Goal: Information Seeking & Learning: Learn about a topic

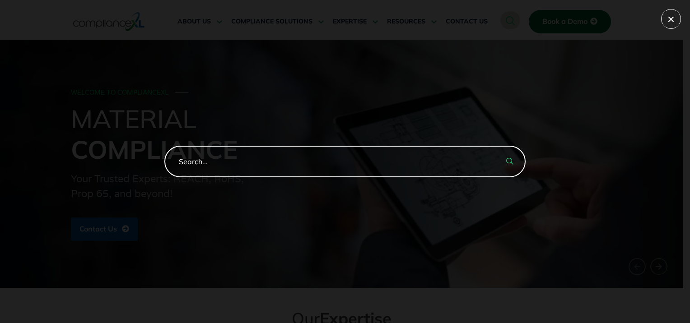
click at [246, 168] on input "search-form" at bounding box center [344, 162] width 361 height 32
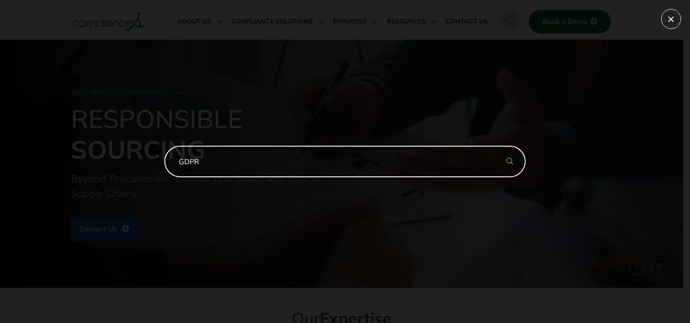
type input "GDPR"
click at [494, 146] on button "search-button" at bounding box center [510, 162] width 32 height 32
